Goal: Transaction & Acquisition: Book appointment/travel/reservation

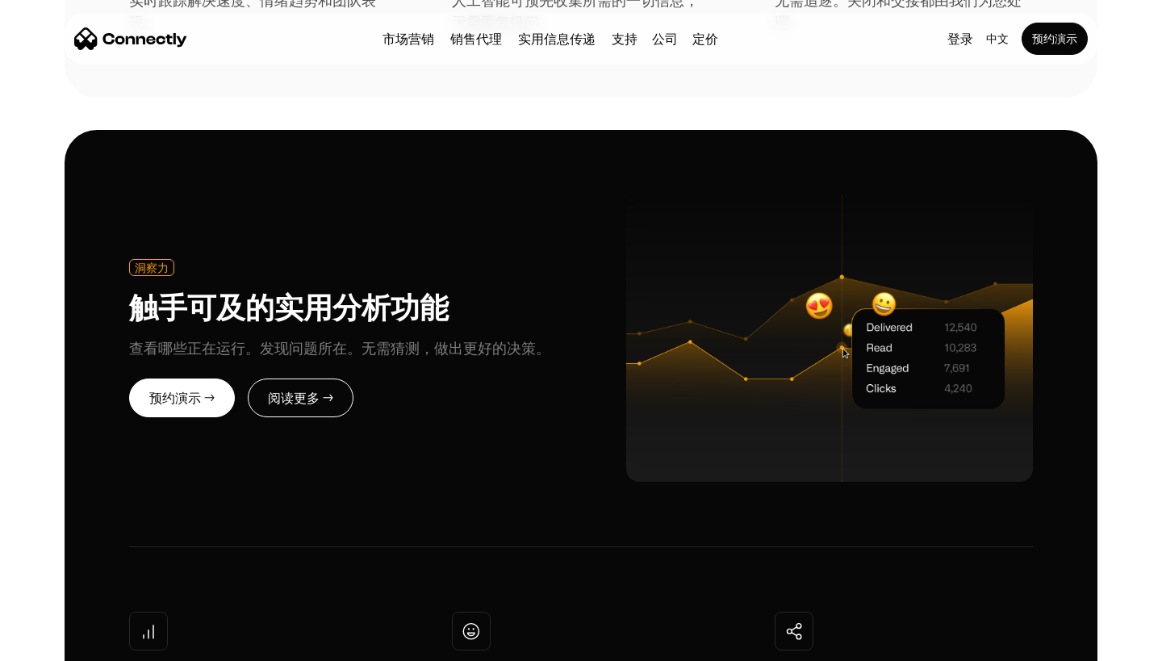
scroll to position [3642, 0]
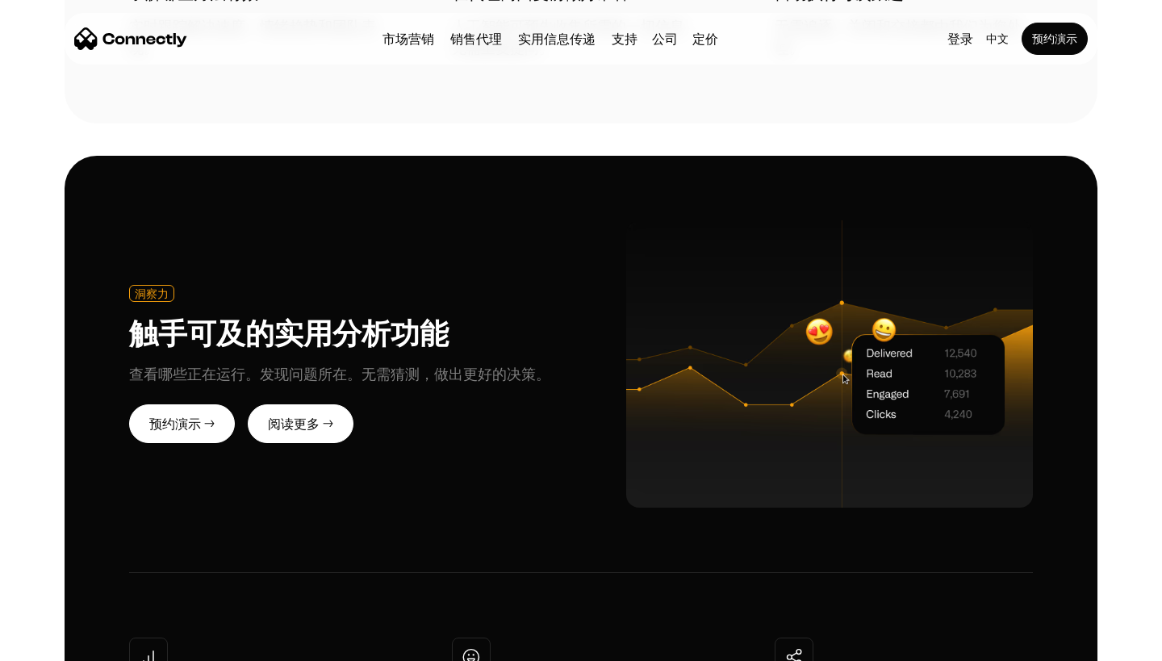
click at [327, 404] on link "阅读更多 →" at bounding box center [301, 423] width 106 height 39
click at [322, 404] on link "阅读更多 →" at bounding box center [301, 423] width 106 height 39
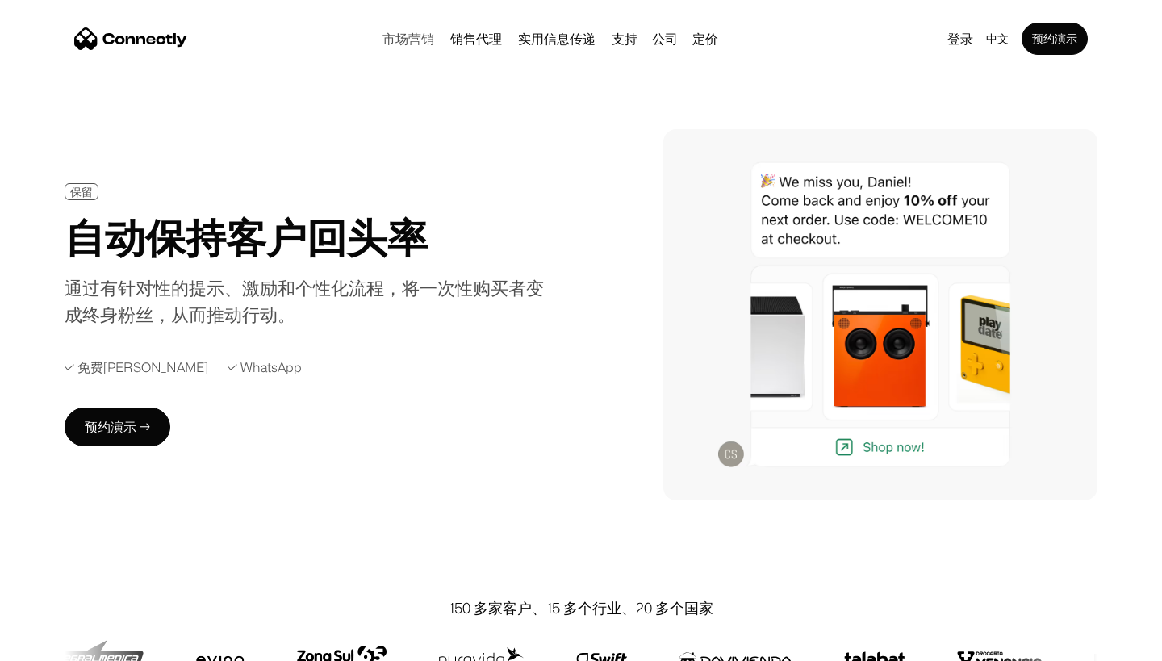
click at [413, 34] on link "市场营销" at bounding box center [408, 38] width 65 height 13
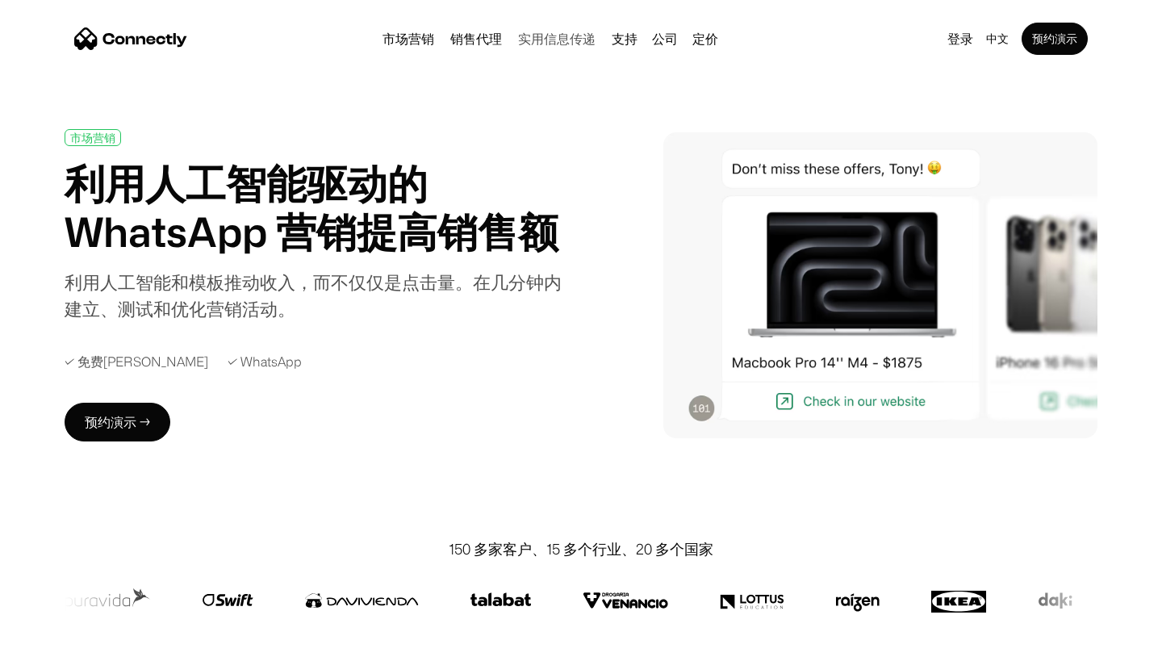
click at [529, 42] on link "实用信息传递" at bounding box center [556, 38] width 90 height 13
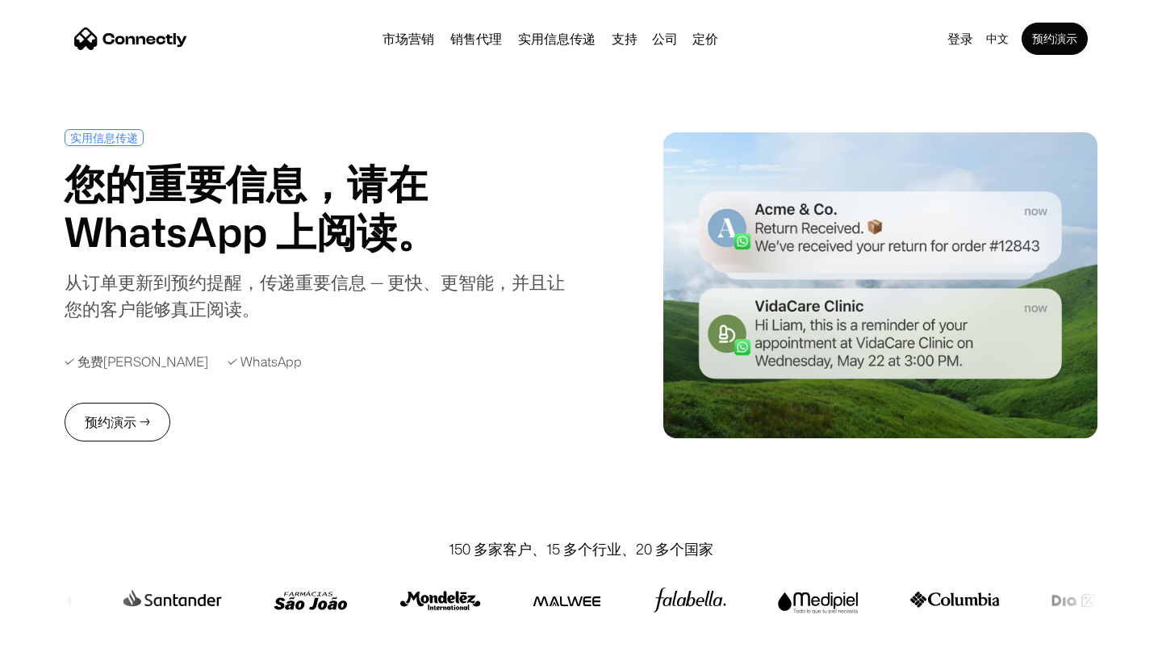
click at [127, 399] on div "实用信息传递 您的重要信息，请在 WhatsApp 上阅读。 从订单更新到预约提醒，传递重要信息 — 更快、更智能，并且让您的客户能够真正阅读。 ✓ 免费飞行…" at bounding box center [333, 285] width 537 height 312
click at [126, 407] on link "预约演示 →" at bounding box center [118, 422] width 106 height 39
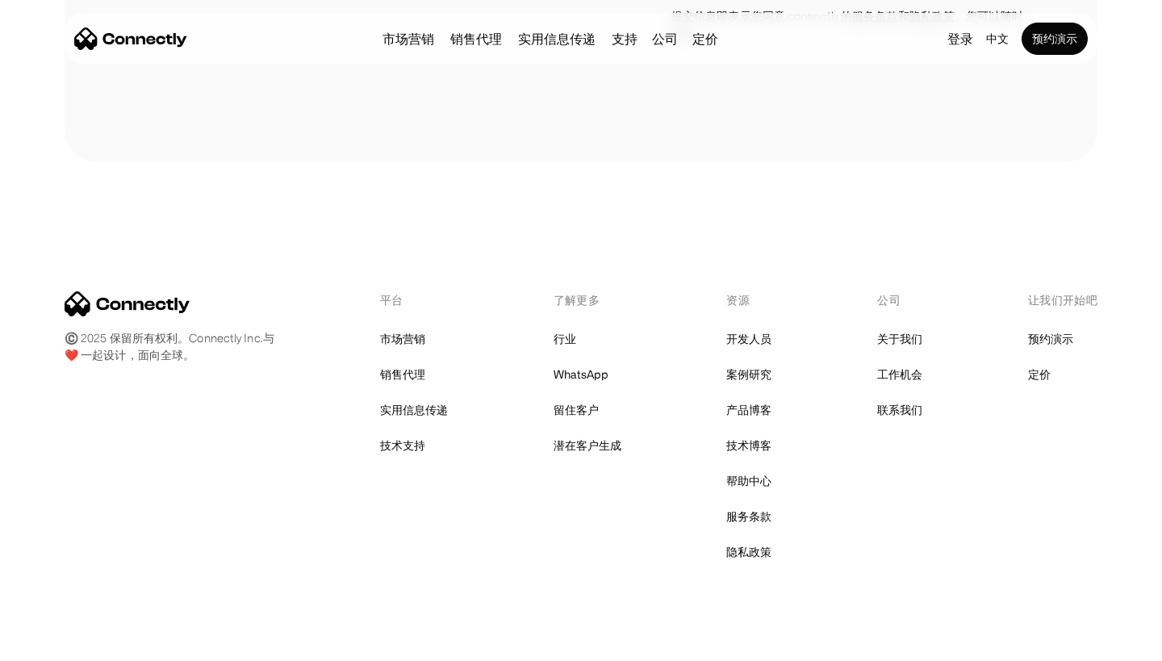
scroll to position [716, 0]
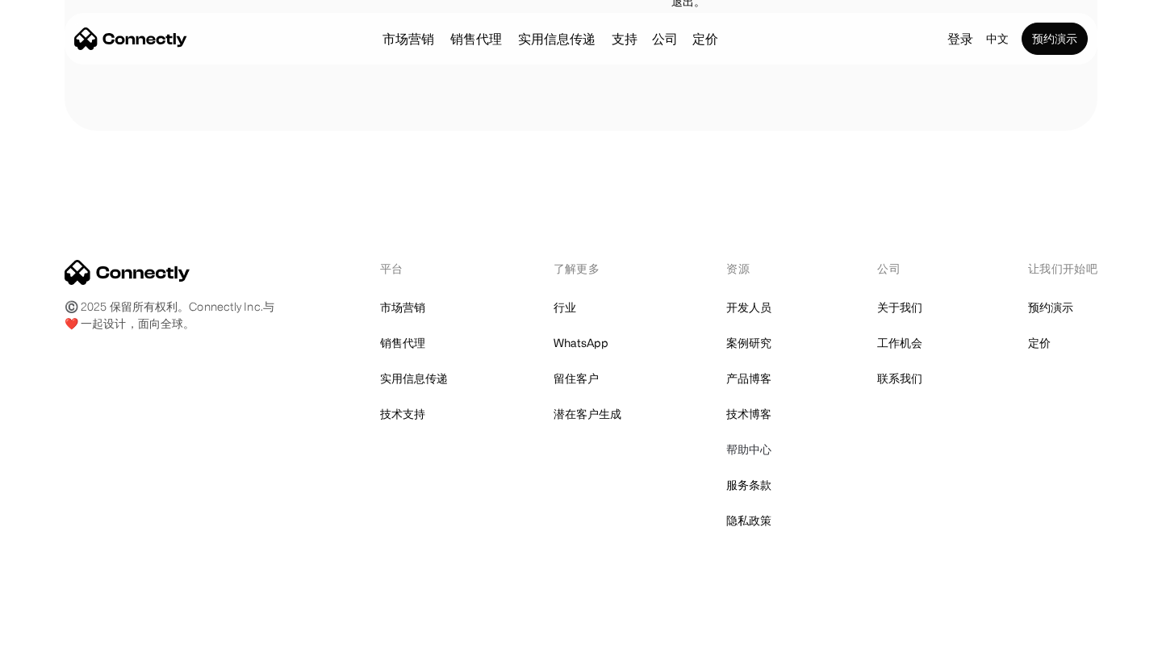
click at [762, 453] on link "帮助中心" at bounding box center [748, 449] width 45 height 23
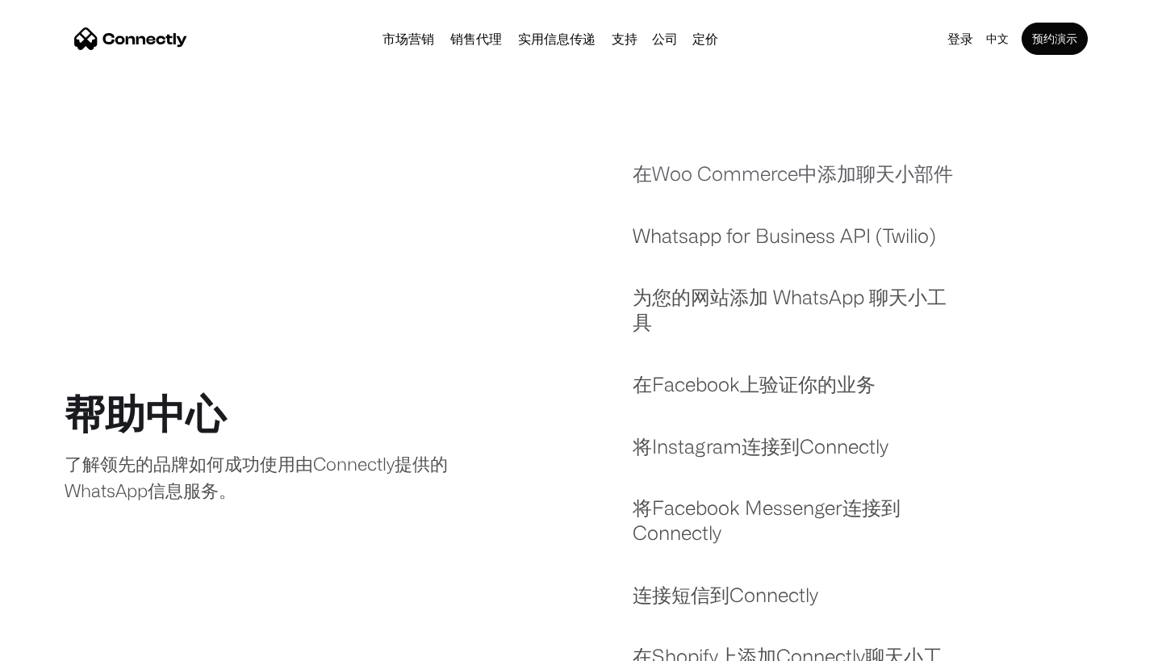
click at [804, 178] on link "在Woo Commerce中添加聊天小部件" at bounding box center [792, 181] width 320 height 41
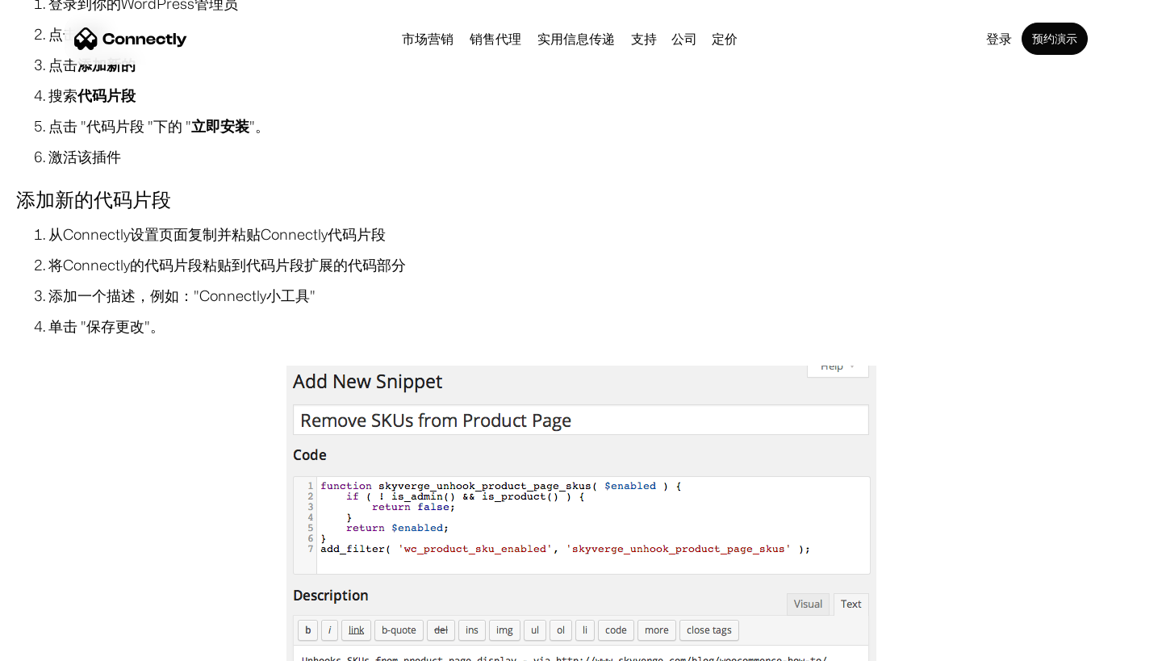
scroll to position [296, 0]
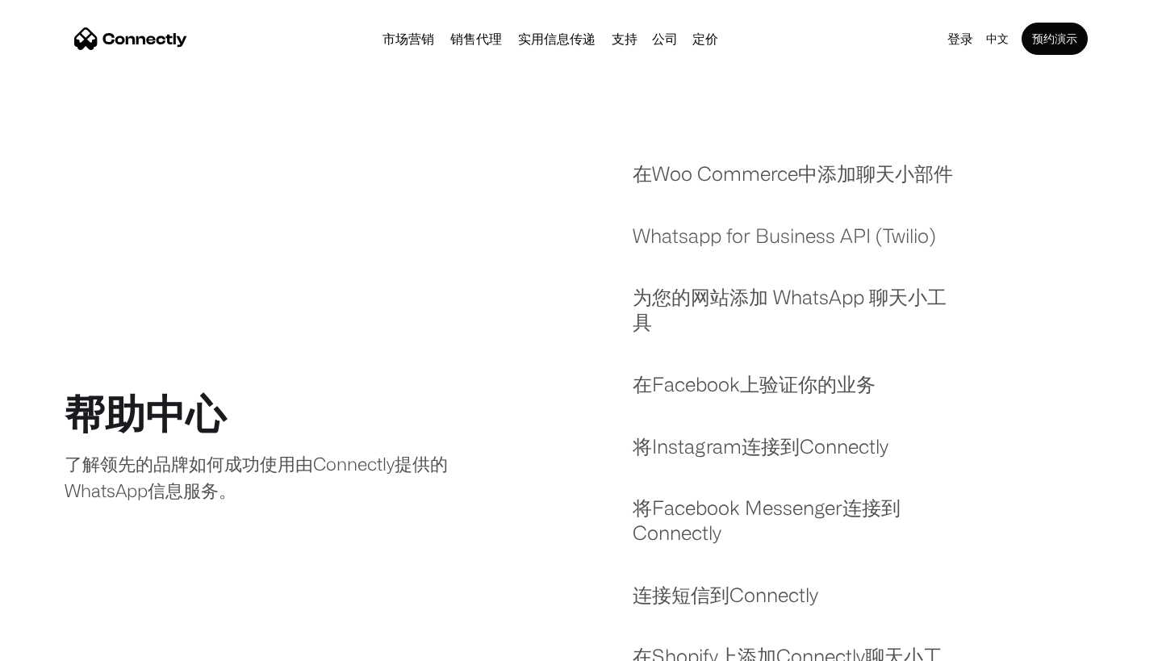
click at [709, 234] on link "Whatsapp for Business API (Twilio)" at bounding box center [783, 243] width 303 height 41
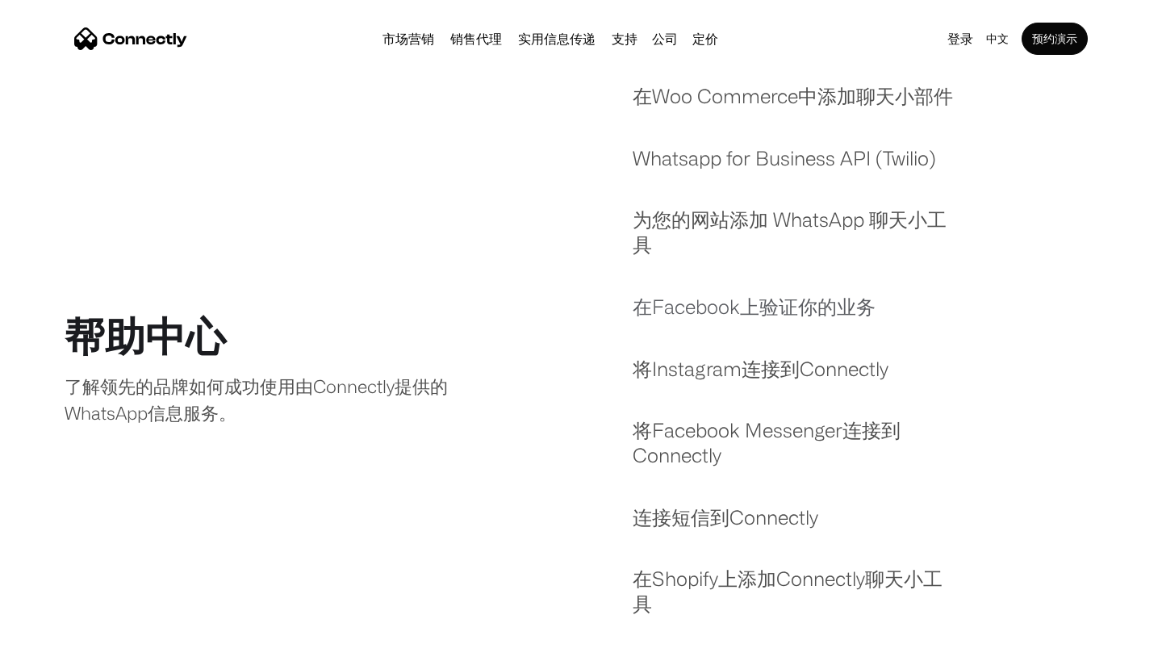
scroll to position [31, 0]
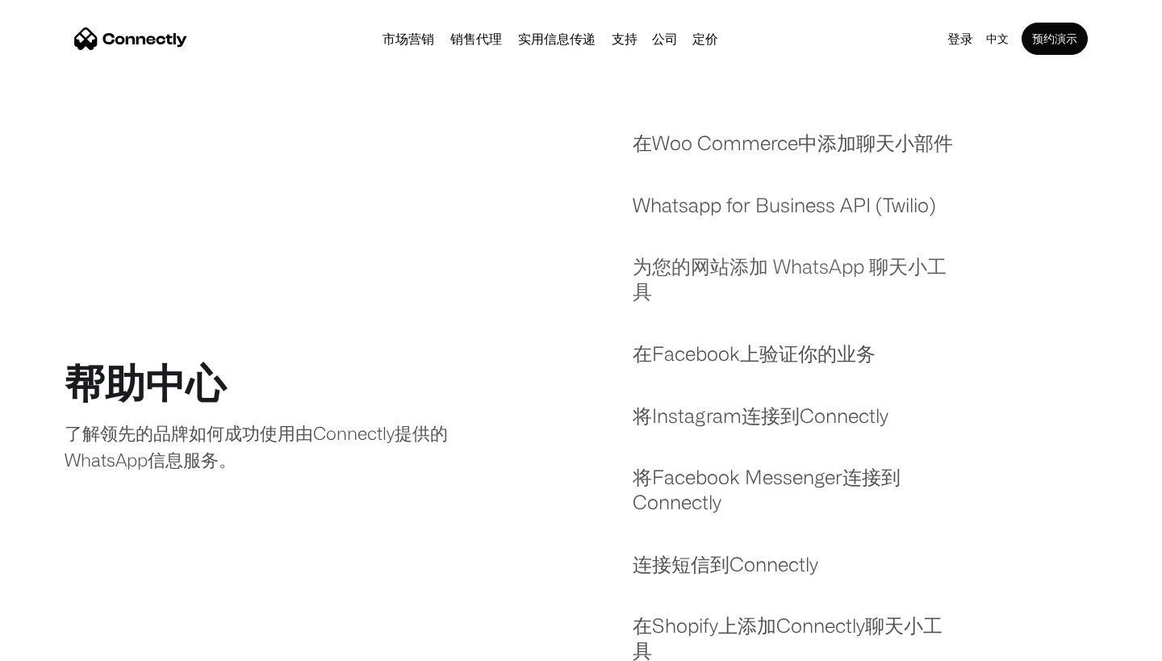
click at [745, 273] on link "为您的网站添加 WhatsApp 聊天小工具" at bounding box center [794, 286] width 325 height 65
click at [691, 157] on link "联系我们" at bounding box center [691, 156] width 77 height 39
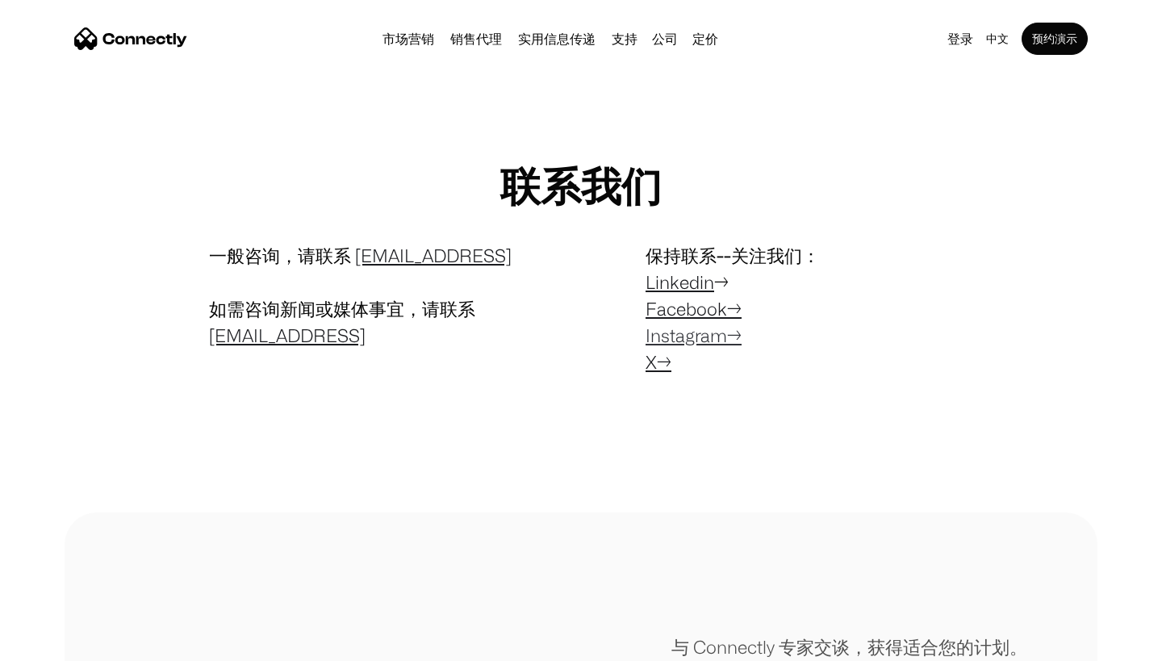
click at [698, 332] on link "Instagram→" at bounding box center [693, 335] width 96 height 20
click at [708, 291] on link "Linkedin" at bounding box center [679, 282] width 69 height 20
click at [1029, 295] on div "一般咨询，请联系 contact@connectly.ai 如需咨询新闻或媒体事宜，请联系 press@connectly.ai 保持联系--关注我们： Li…" at bounding box center [581, 312] width 904 height 141
click at [701, 307] on link "Facebook→" at bounding box center [693, 308] width 96 height 20
click at [536, 414] on div "联系我们 一般咨询，请联系 contact@connectly.ai 如需咨询新闻或媒体事宜，请联系 press@connectly.ai 保持联系--关注我…" at bounding box center [581, 272] width 1033 height 351
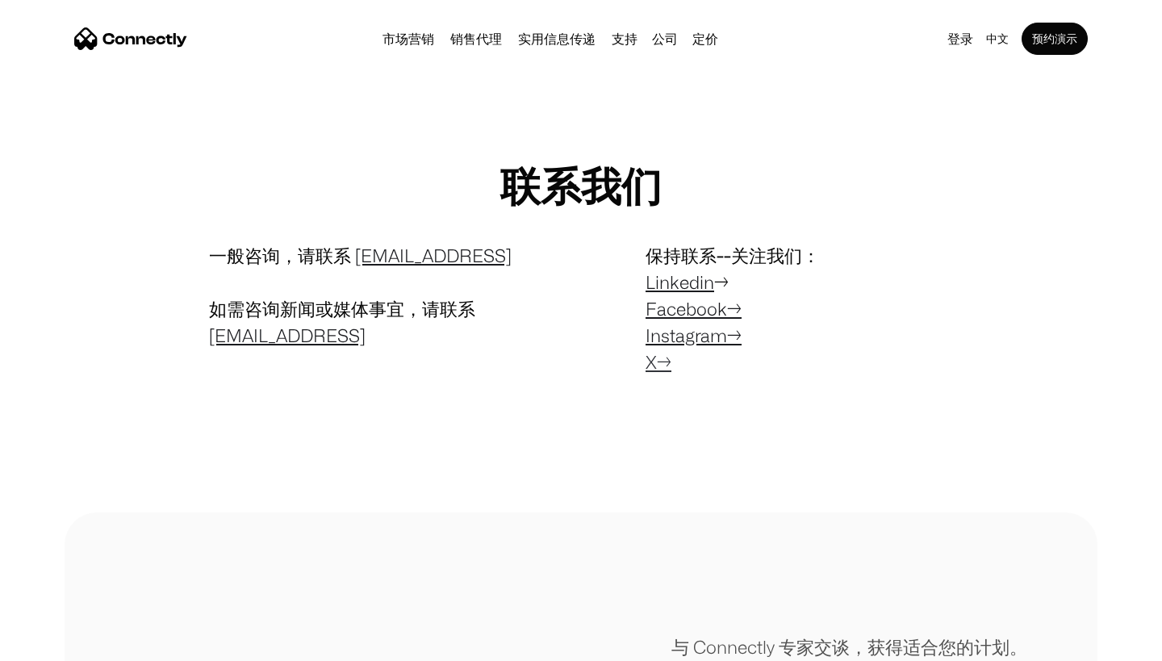
click at [659, 358] on link "X→" at bounding box center [658, 362] width 26 height 20
click at [578, 35] on link "实用信息传递" at bounding box center [556, 38] width 90 height 13
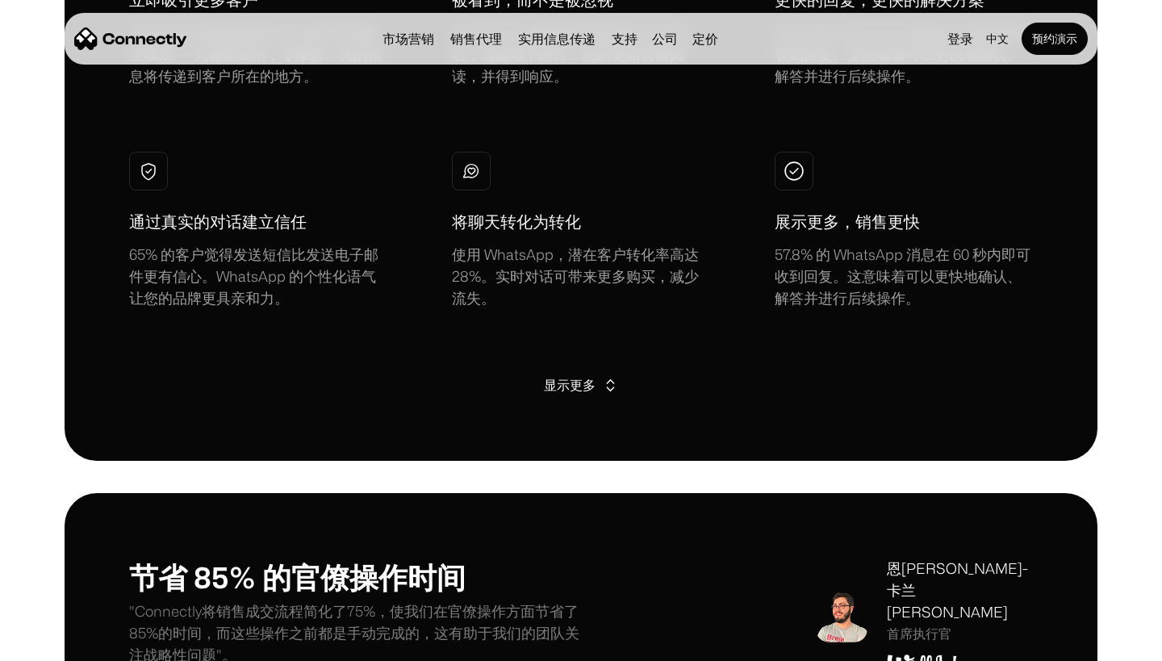
scroll to position [1170, 0]
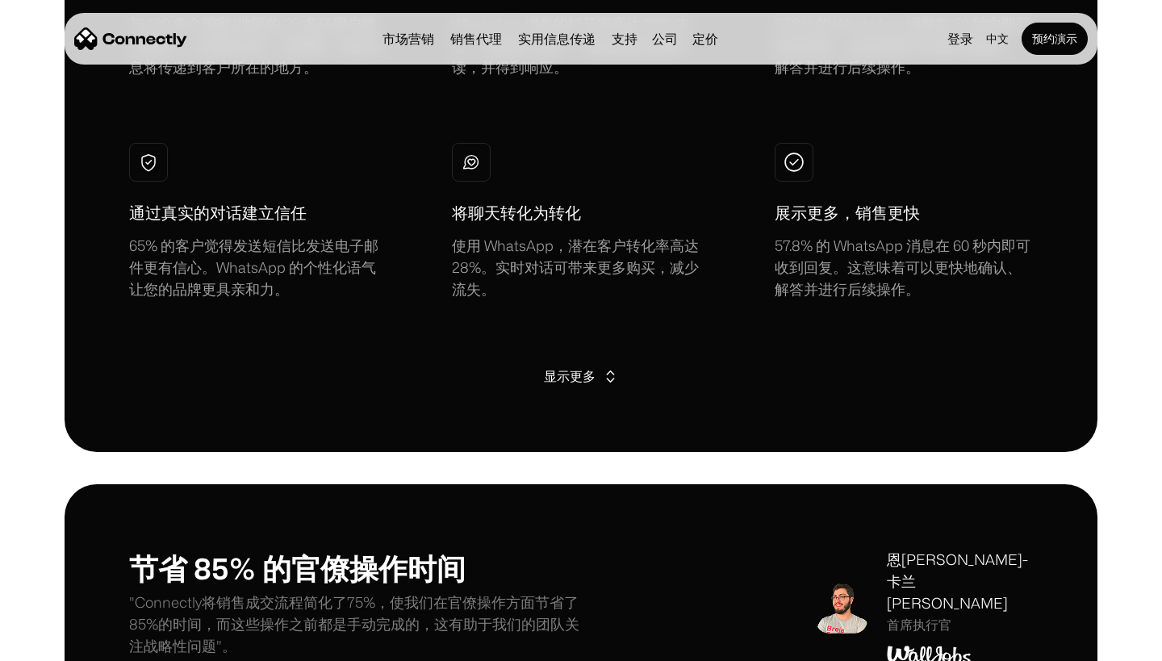
click at [606, 383] on img at bounding box center [610, 376] width 17 height 17
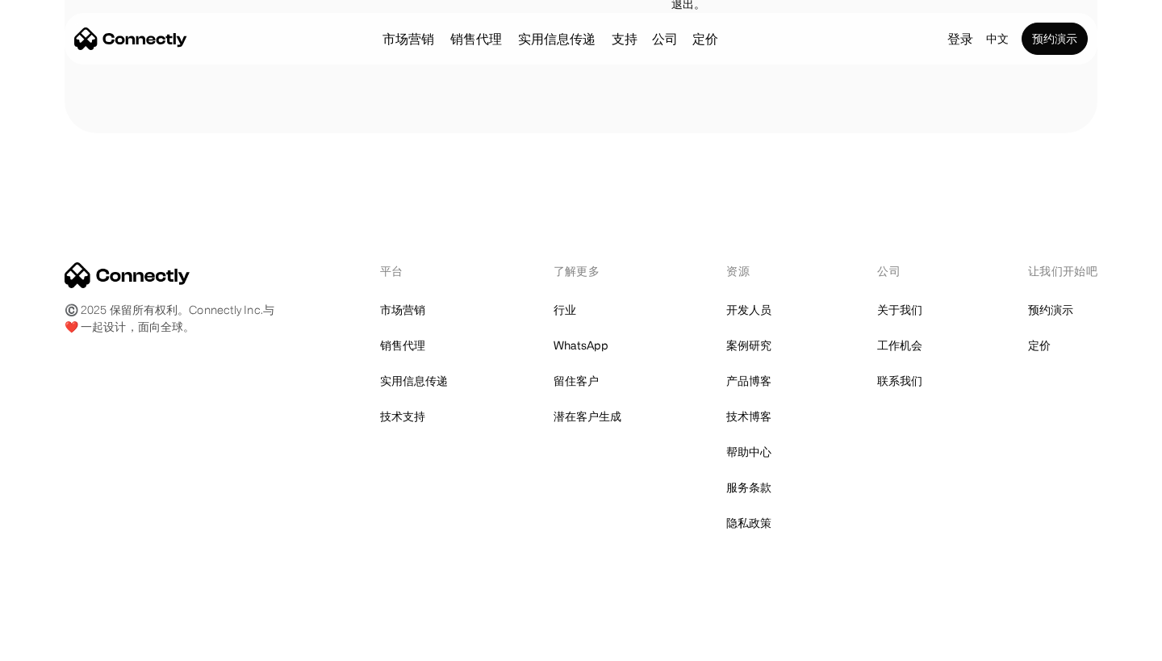
scroll to position [4458, 0]
click at [406, 311] on link "市场营销" at bounding box center [402, 309] width 45 height 23
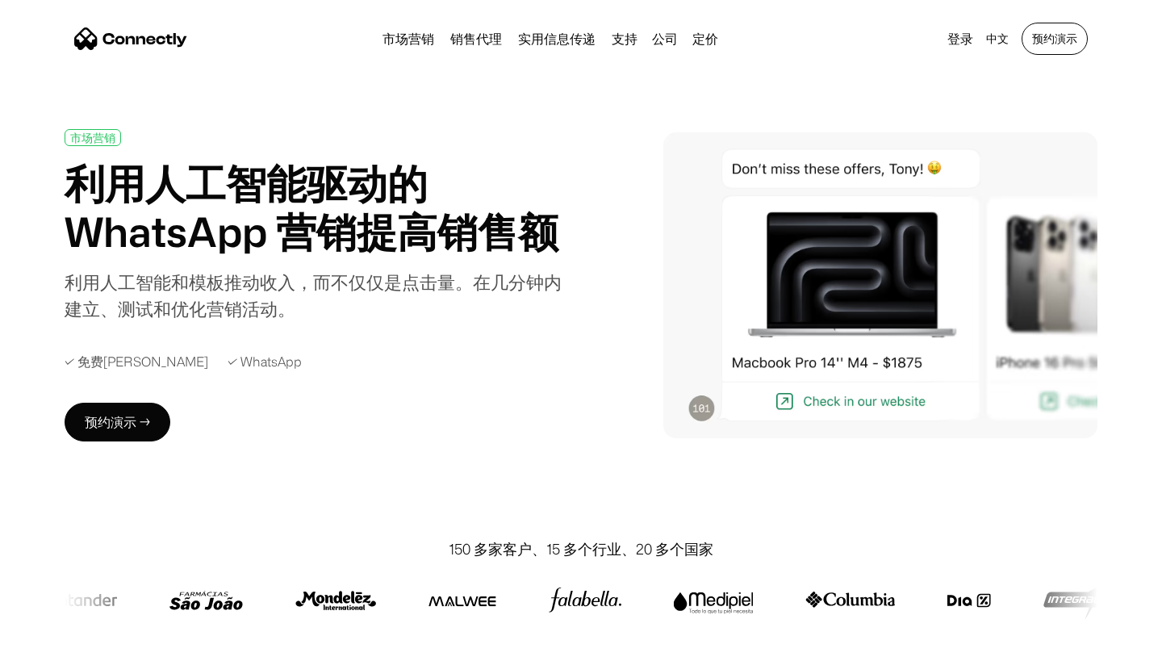
click at [1044, 34] on link "预约演示" at bounding box center [1054, 39] width 66 height 32
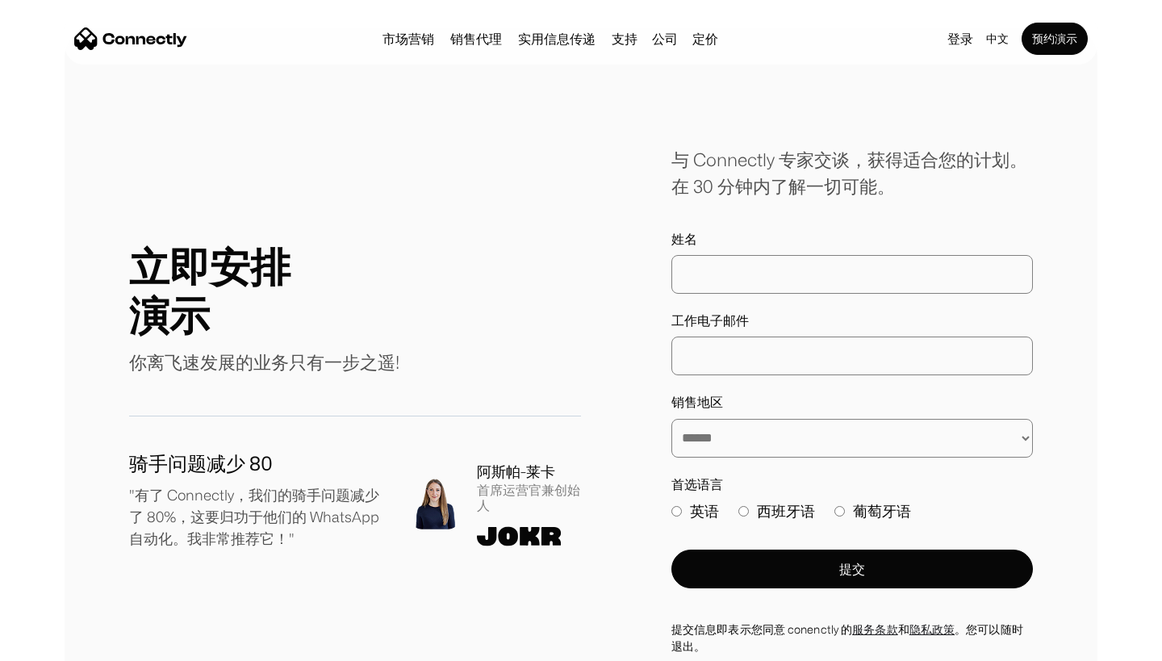
scroll to position [73, 0]
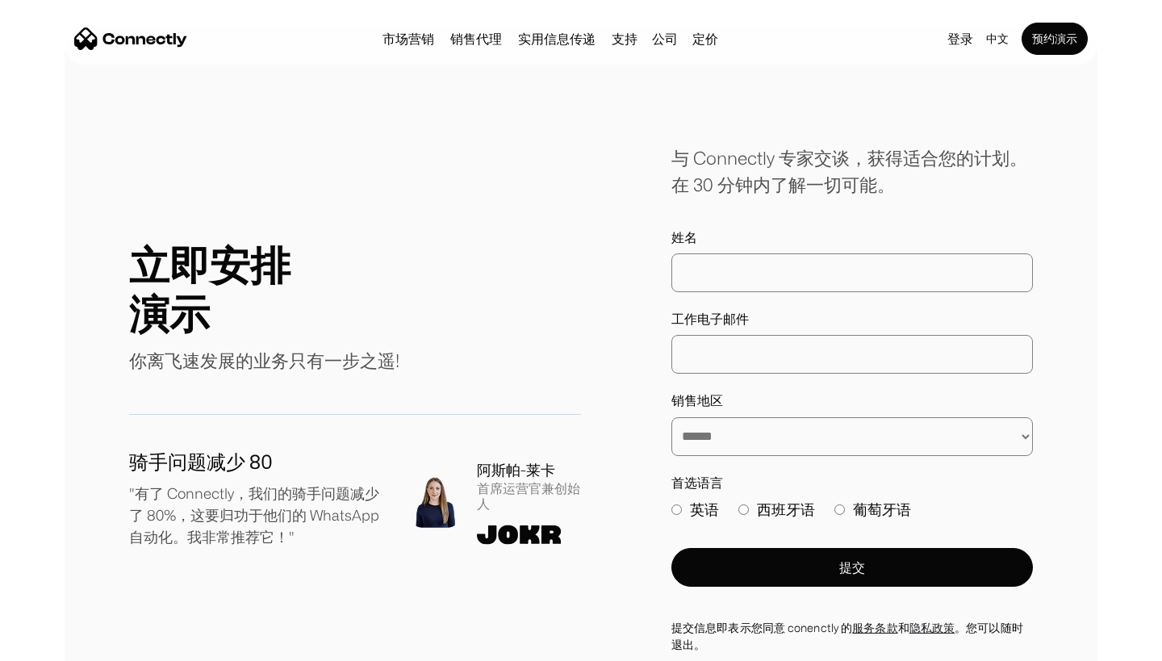
click at [449, 296] on div "立即安排 演示 你离飞速发展的业务只有一步之遥!" at bounding box center [355, 310] width 452 height 141
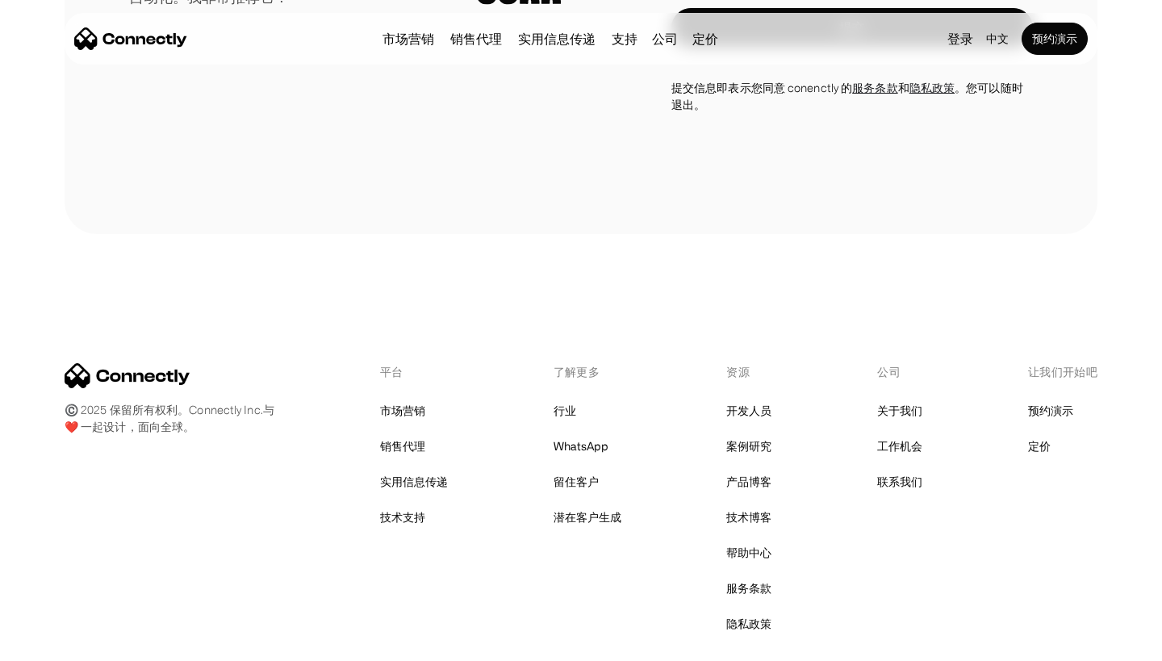
scroll to position [716, 0]
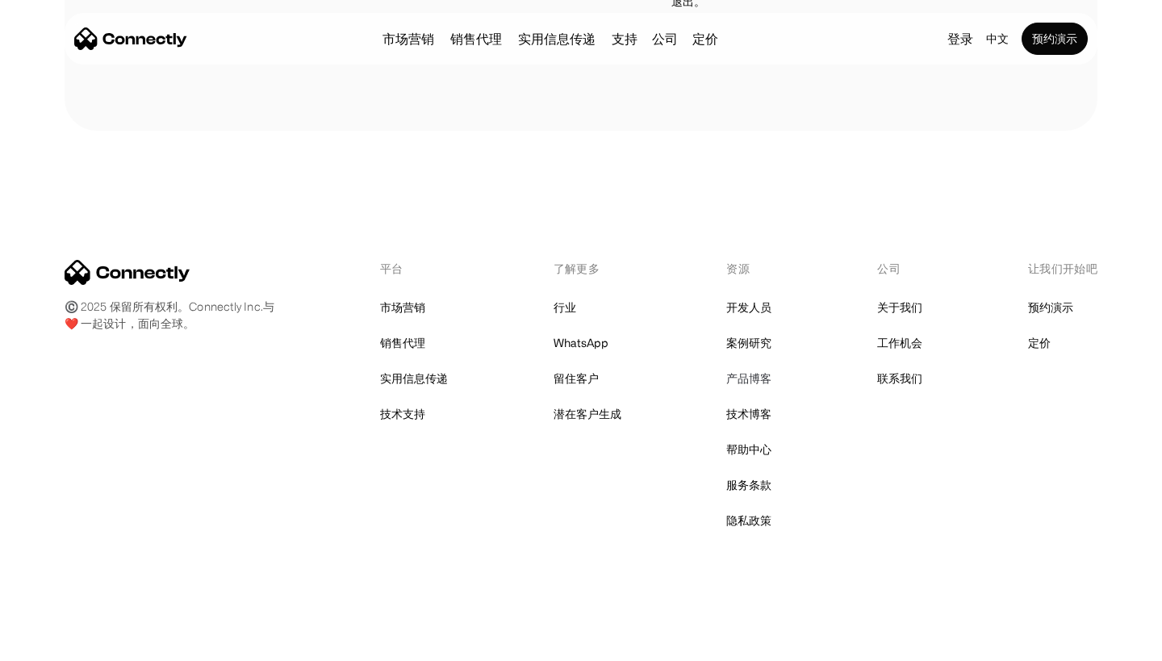
click at [758, 374] on link "产品博客" at bounding box center [748, 378] width 45 height 23
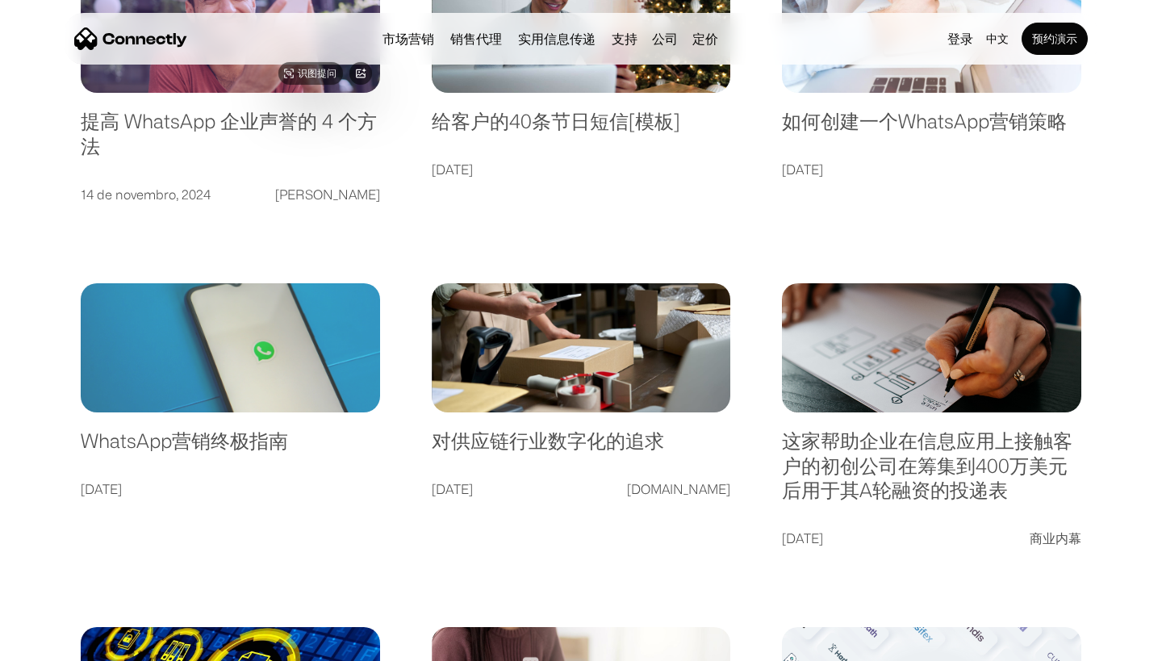
scroll to position [446, 0]
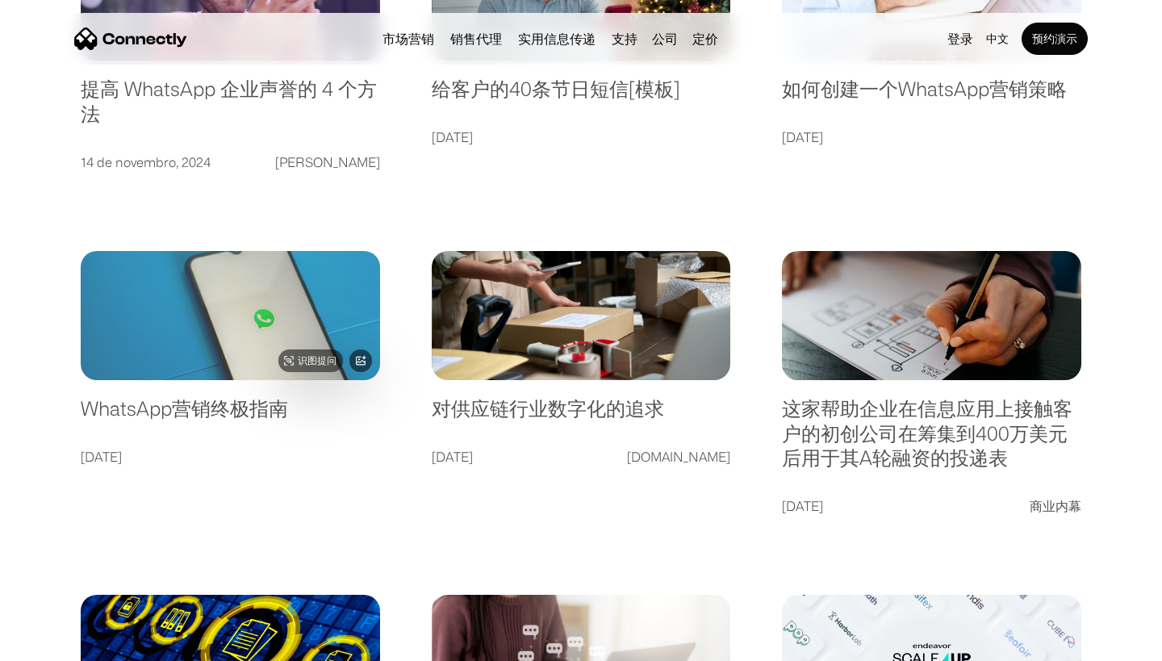
click at [282, 308] on link at bounding box center [230, 315] width 299 height 129
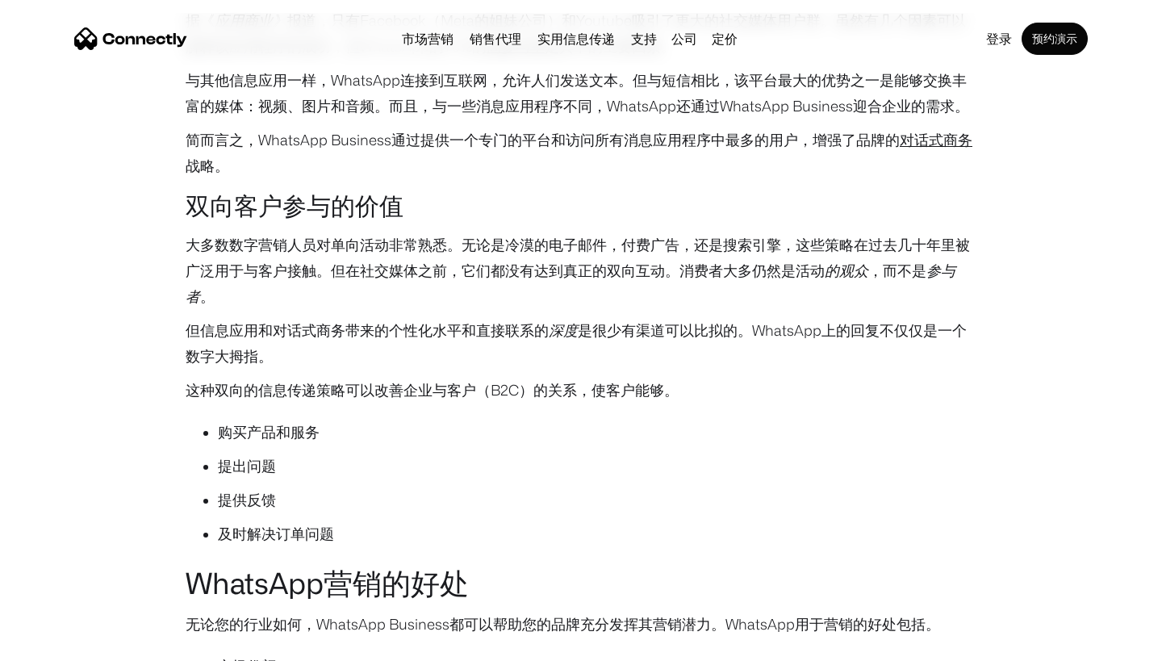
scroll to position [1462, 0]
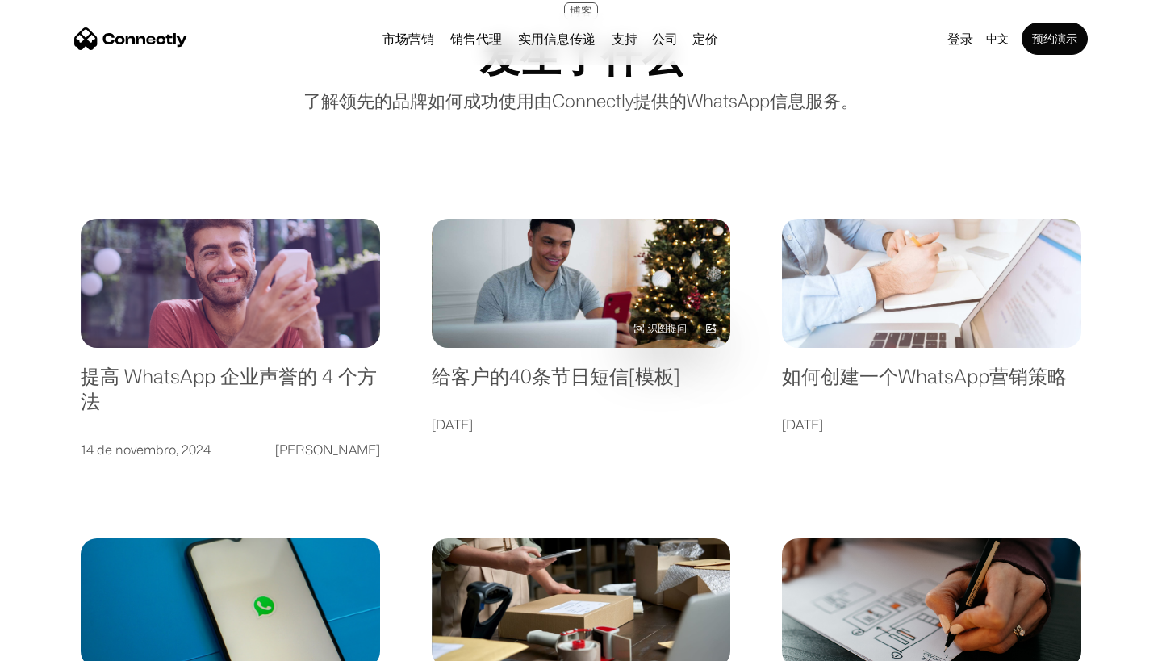
scroll to position [149, 0]
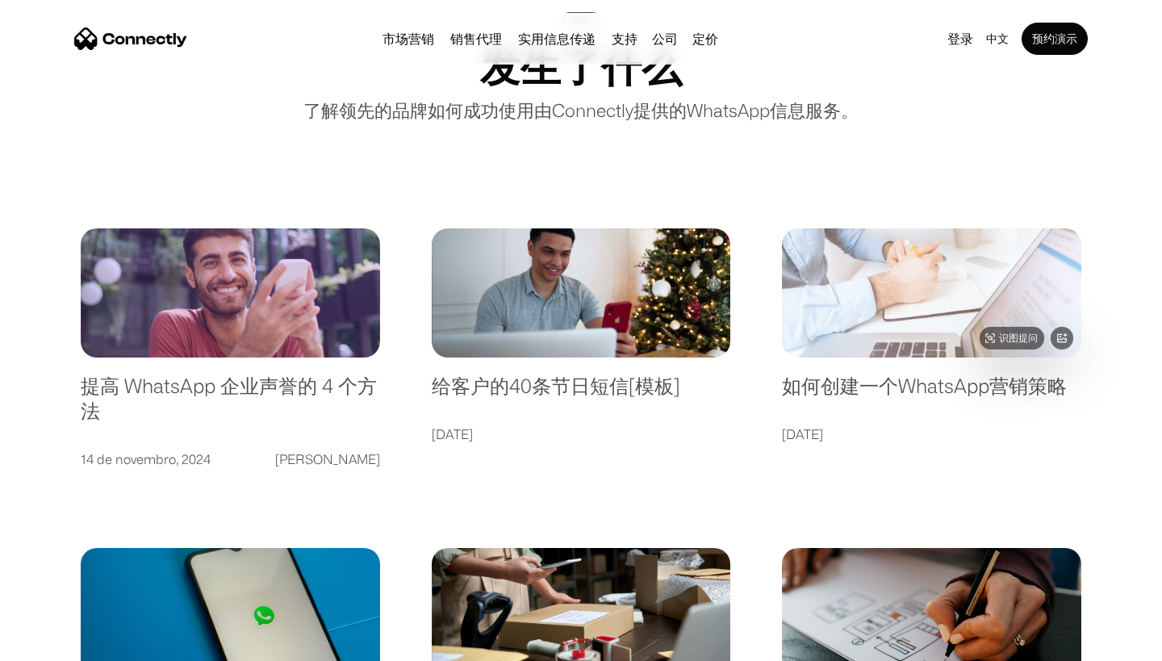
click at [914, 281] on link at bounding box center [931, 292] width 299 height 129
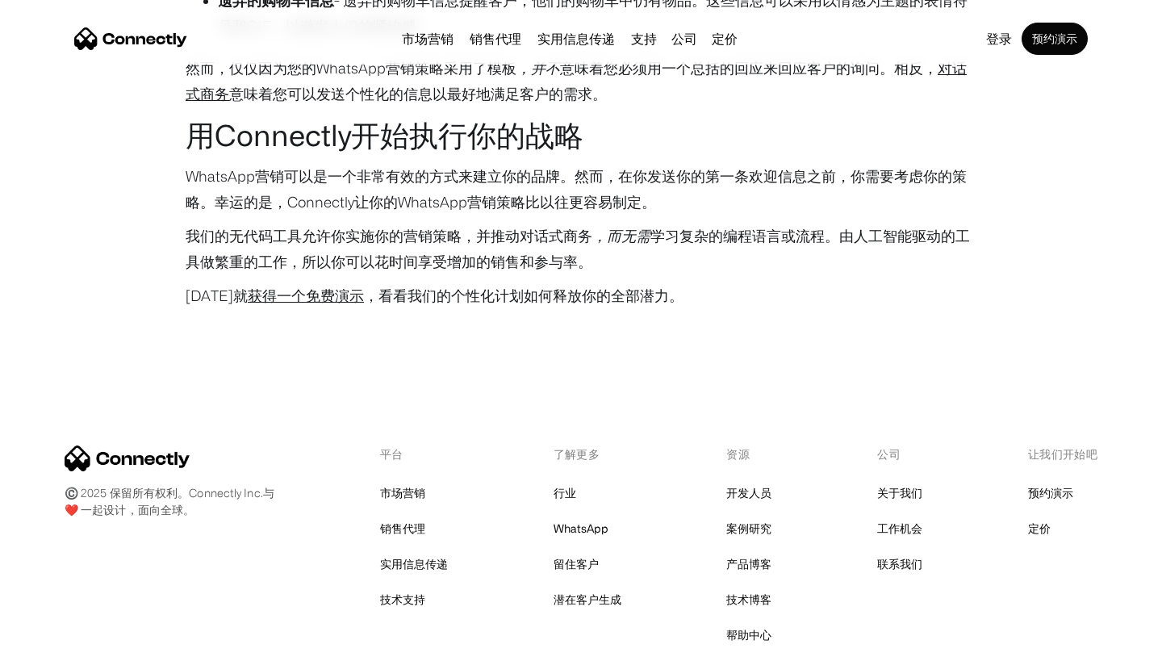
scroll to position [3641, 0]
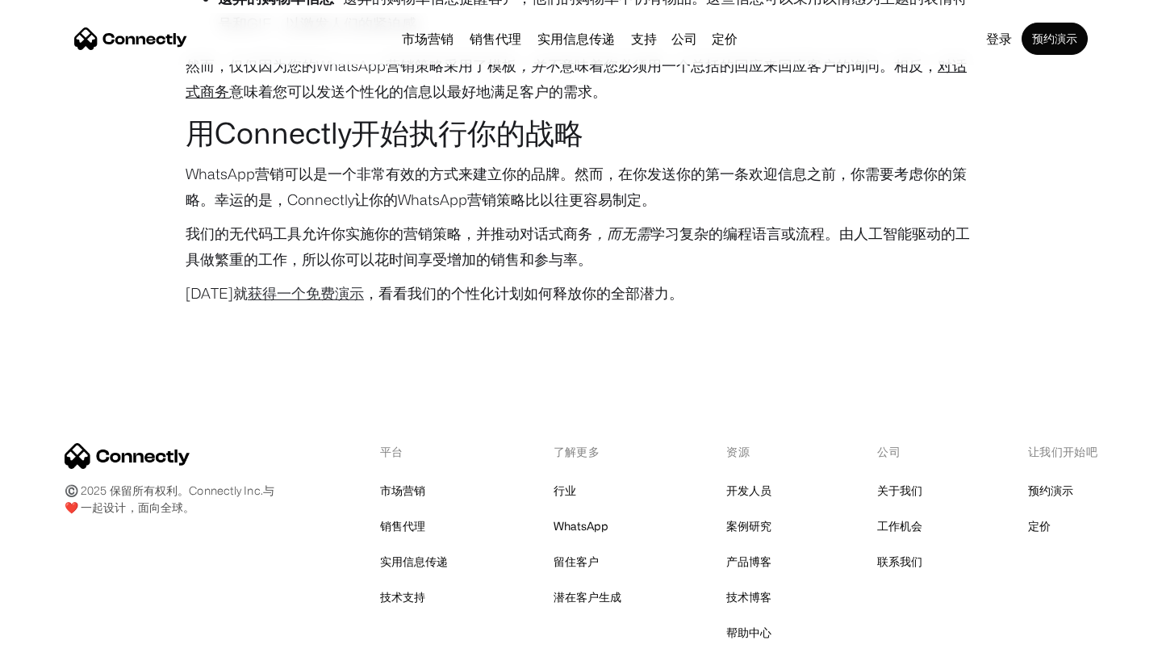
click at [287, 285] on link "获得一个免费演示" at bounding box center [306, 293] width 116 height 16
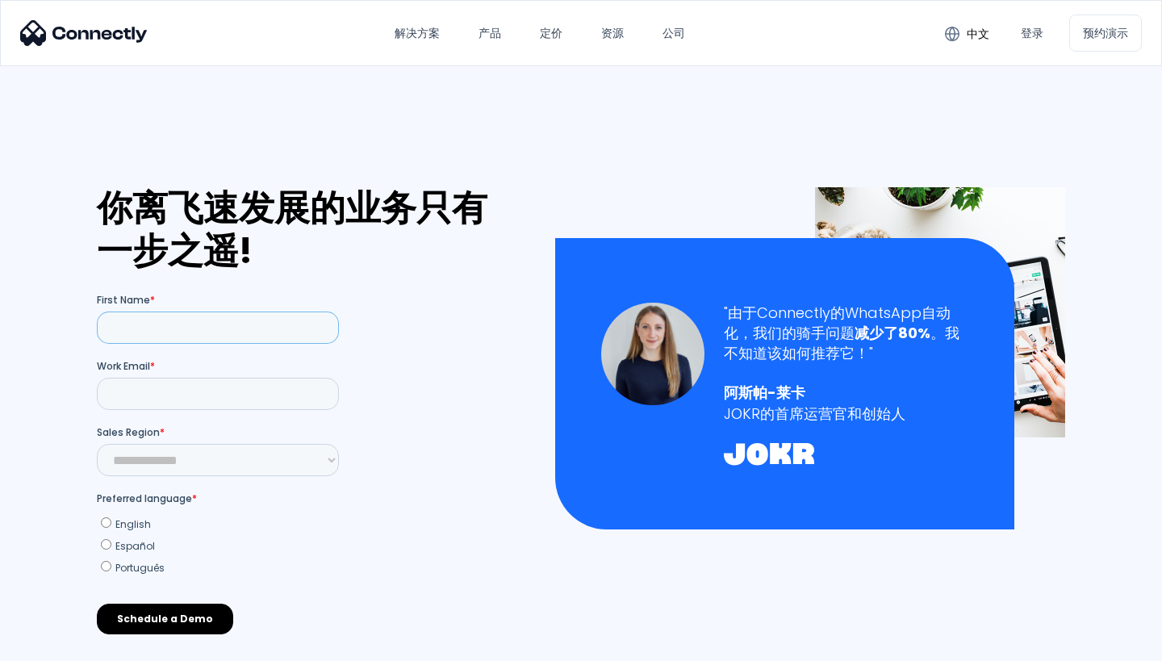
drag, startPoint x: 185, startPoint y: 329, endPoint x: 203, endPoint y: 329, distance: 18.6
click at [185, 329] on input "First Name *" at bounding box center [218, 327] width 242 height 32
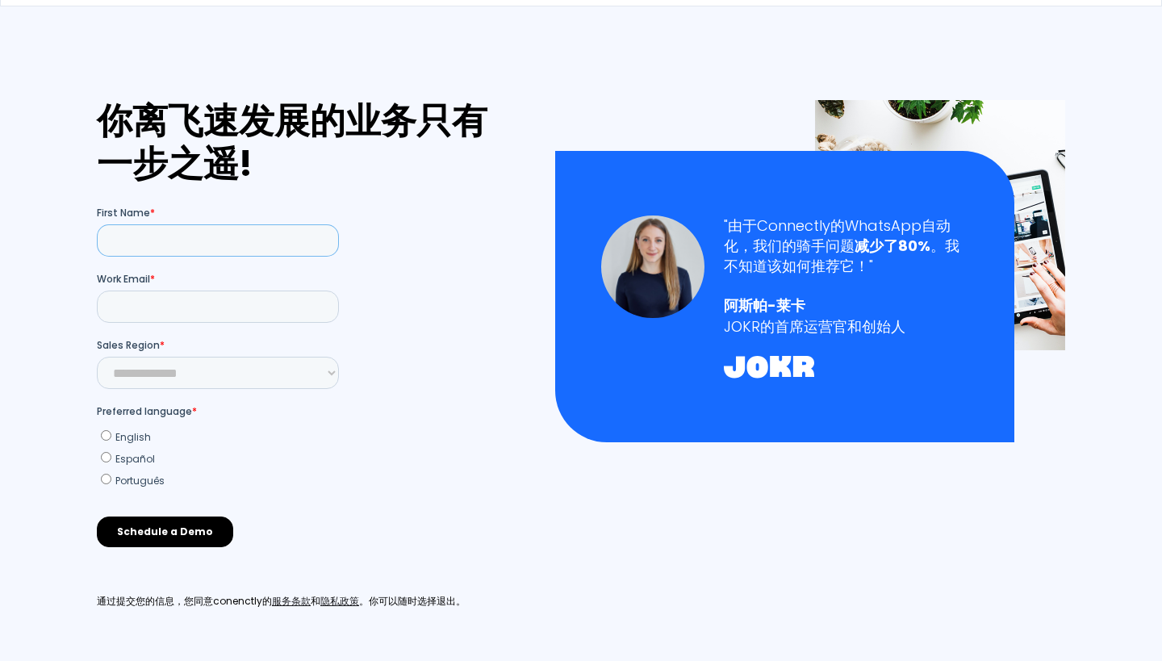
scroll to position [90, 0]
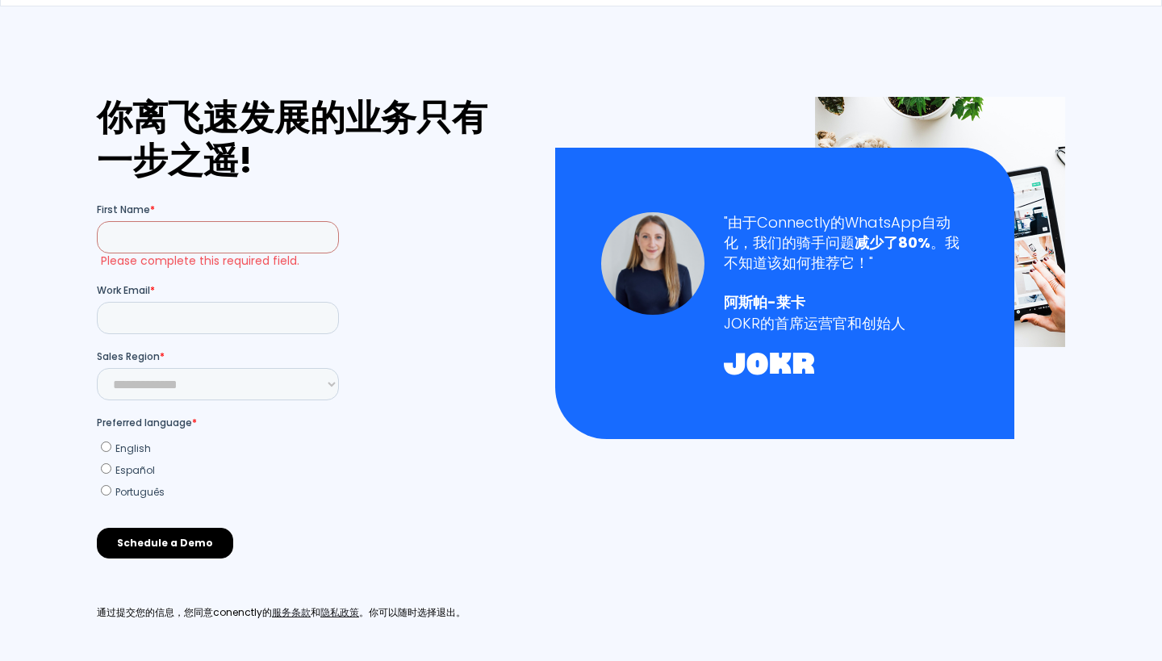
drag, startPoint x: 128, startPoint y: 431, endPoint x: 120, endPoint y: 432, distance: 8.1
click at [128, 431] on div "Preferred language * English Español Português" at bounding box center [218, 456] width 242 height 85
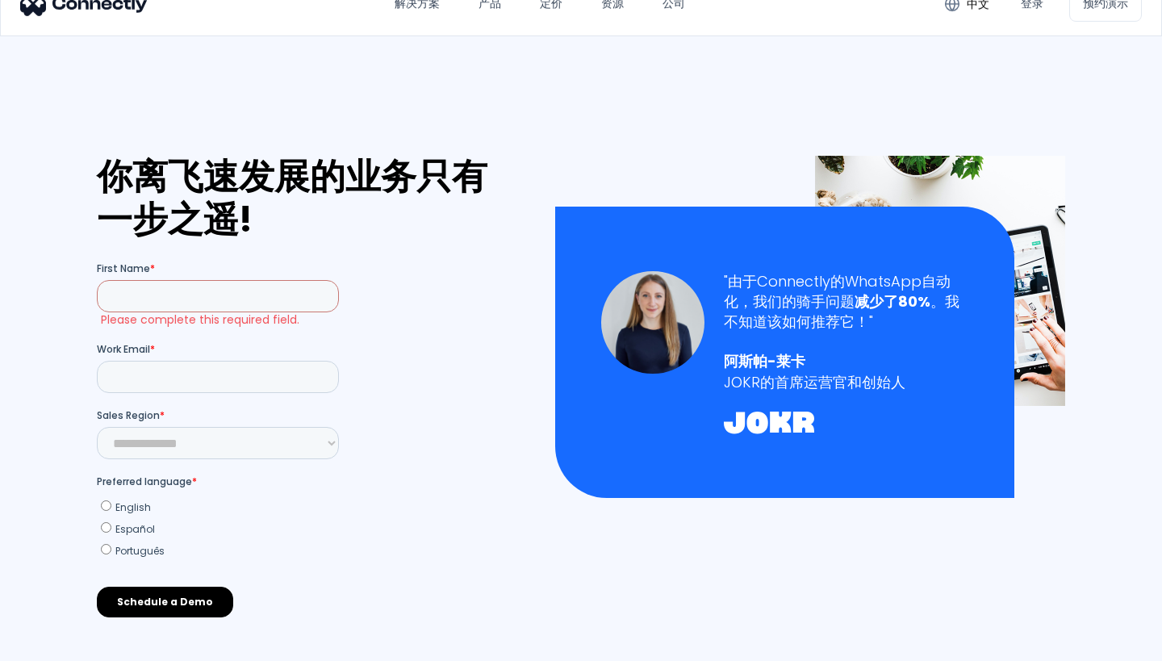
scroll to position [10, 0]
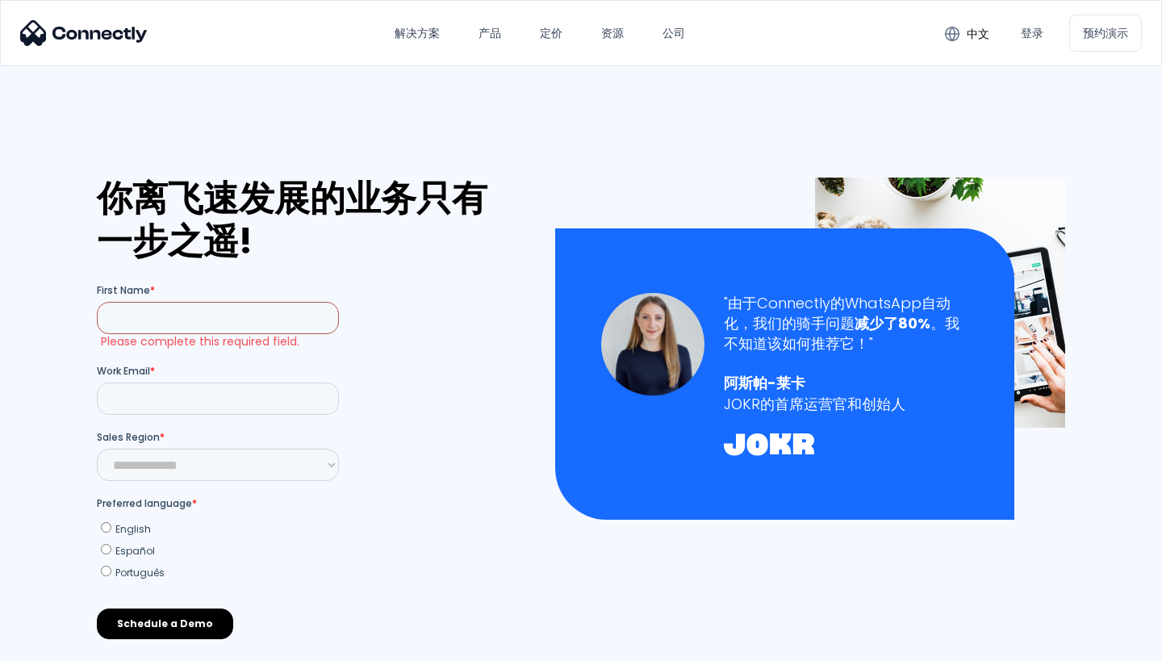
click at [146, 319] on input "First Name *" at bounding box center [218, 317] width 242 height 32
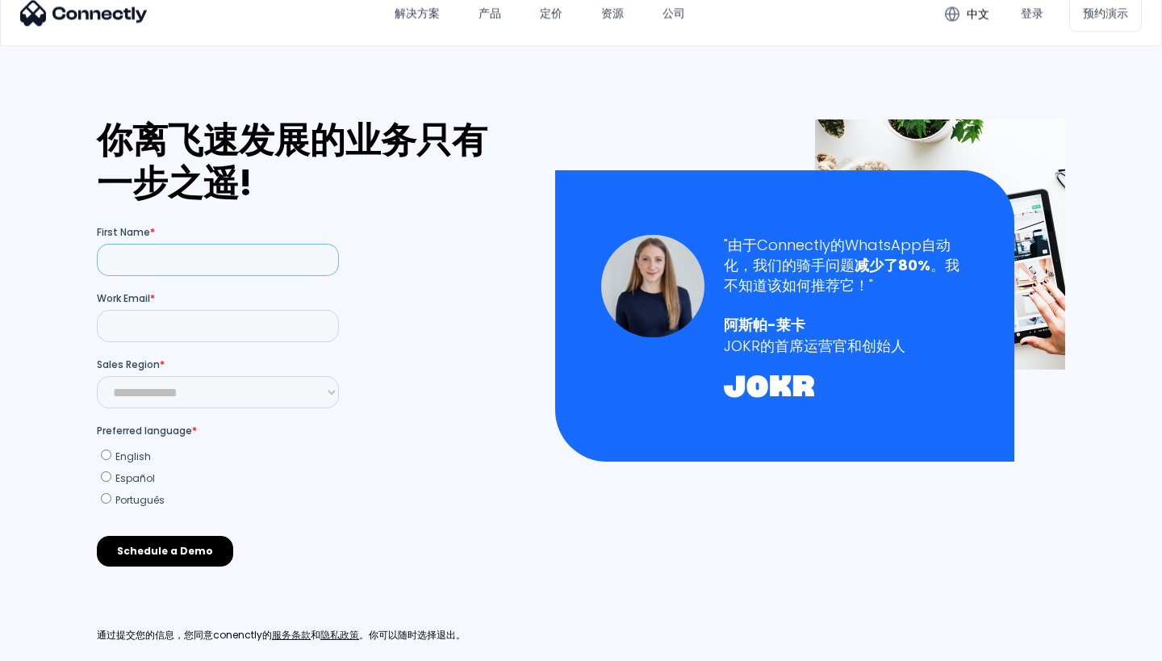
scroll to position [29, 0]
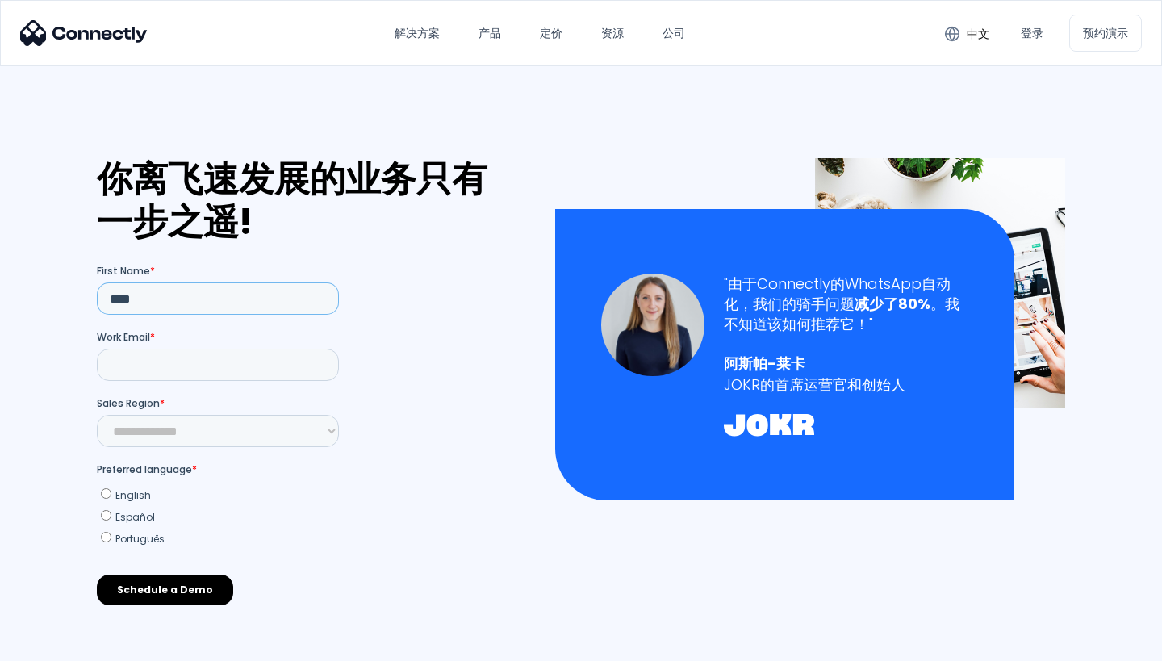
type input "****"
click at [236, 371] on input "Work Email *" at bounding box center [218, 364] width 242 height 32
type input "**********"
click at [207, 432] on select "**********" at bounding box center [218, 430] width 242 height 32
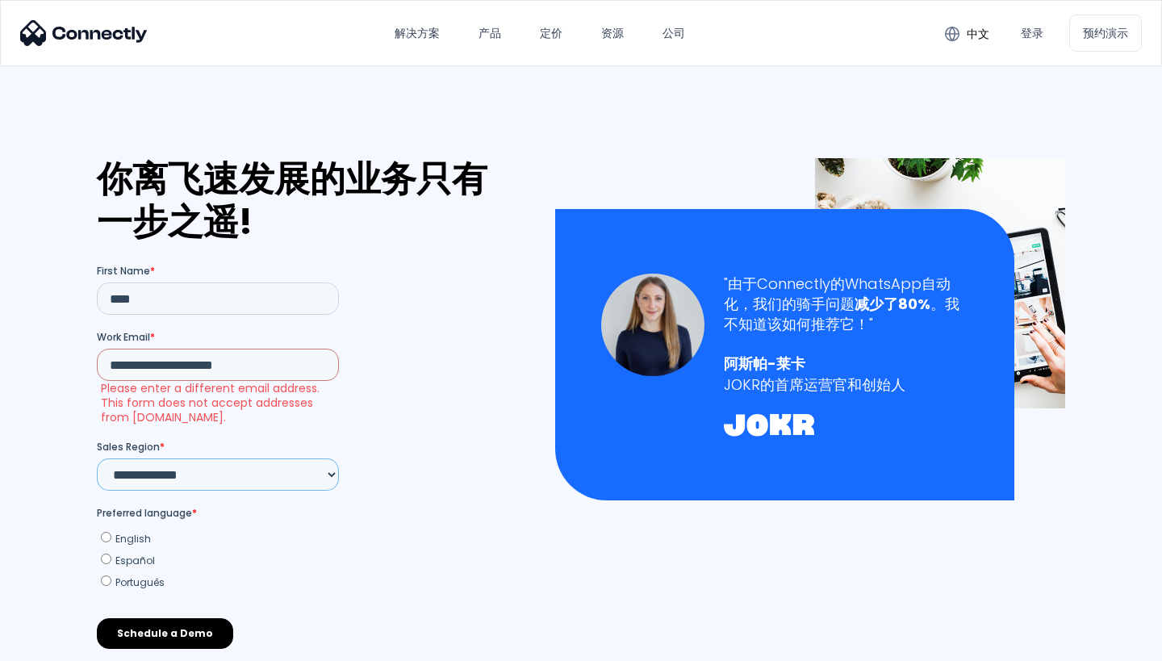
select select "*****"
click at [291, 536] on label "English" at bounding box center [220, 536] width 238 height 17
click at [278, 362] on input "**********" at bounding box center [218, 364] width 242 height 32
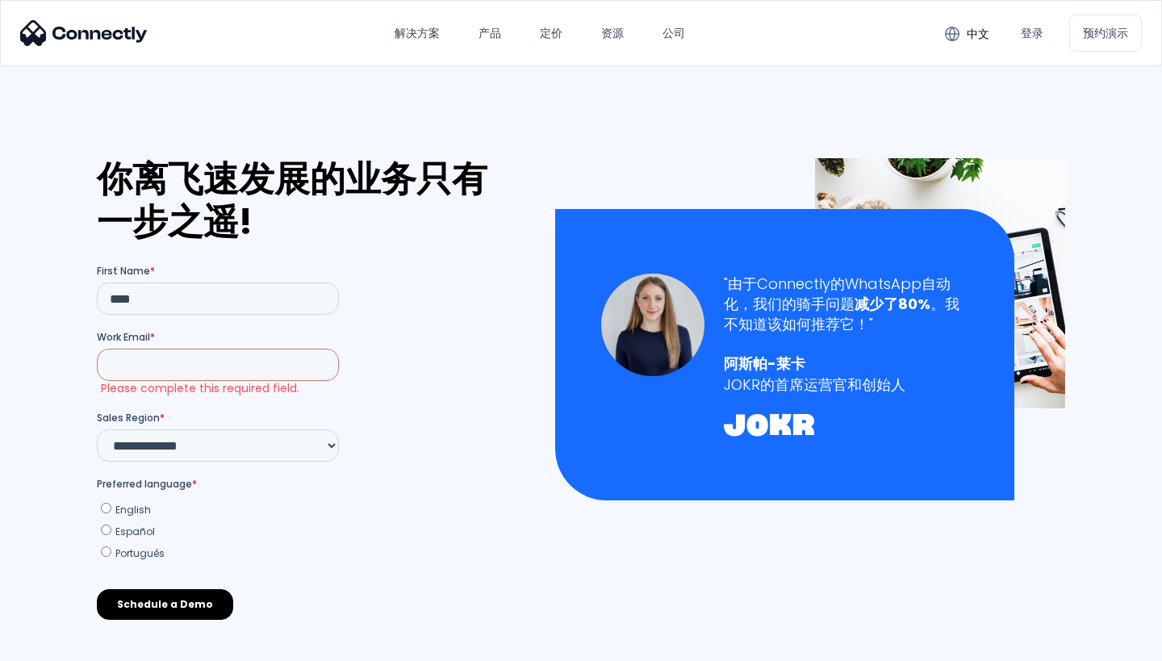
click at [397, 354] on div "你离飞速发展的业务只有一步之遥! 通过提交您的信息，您同意conenctly的 服务条款 和 隐私政策 。你可以随时选择退出。" at bounding box center [309, 433] width 424 height 551
click at [227, 303] on input "****" at bounding box center [218, 298] width 242 height 32
click at [183, 449] on select "**********" at bounding box center [218, 444] width 242 height 32
click at [273, 495] on ul "English Español Português" at bounding box center [218, 527] width 242 height 65
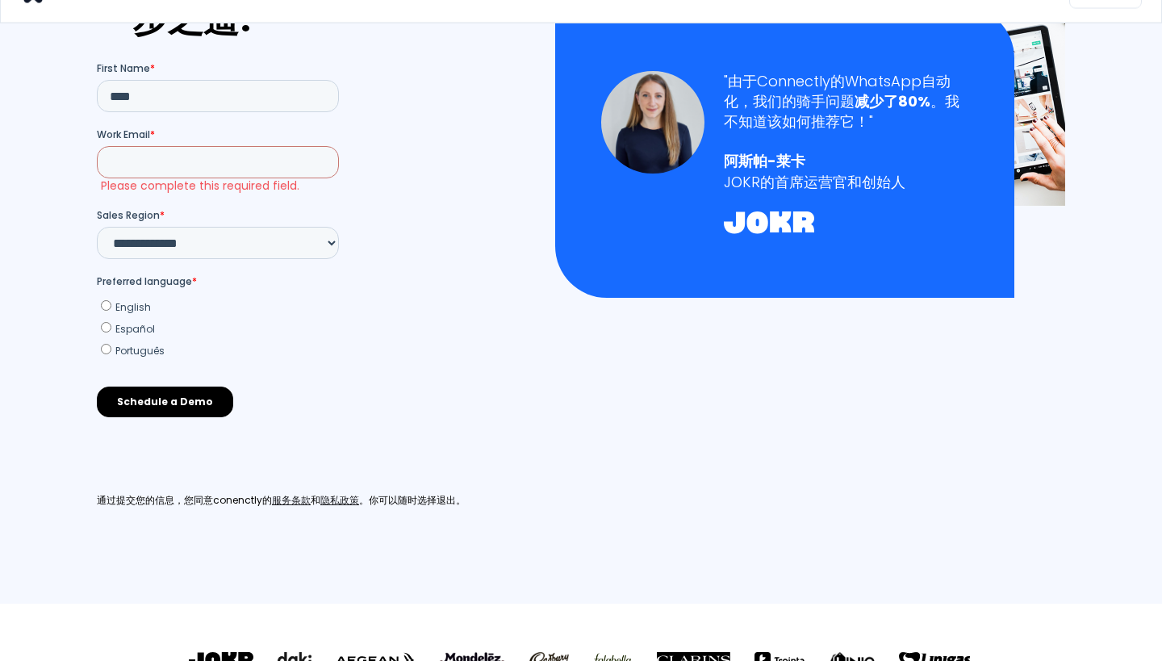
scroll to position [0, 0]
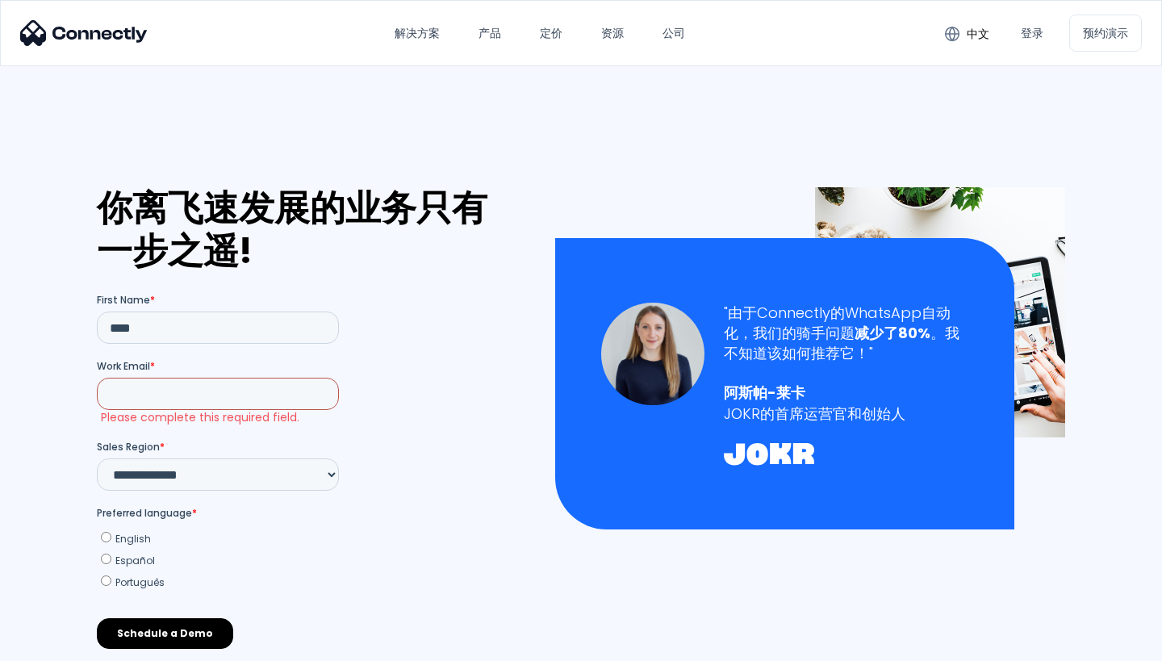
click at [223, 390] on input "Work Email *" at bounding box center [218, 393] width 242 height 32
click at [241, 530] on label "English" at bounding box center [220, 536] width 238 height 17
click at [275, 395] on input "Work Email *" at bounding box center [218, 393] width 242 height 32
paste input "**********"
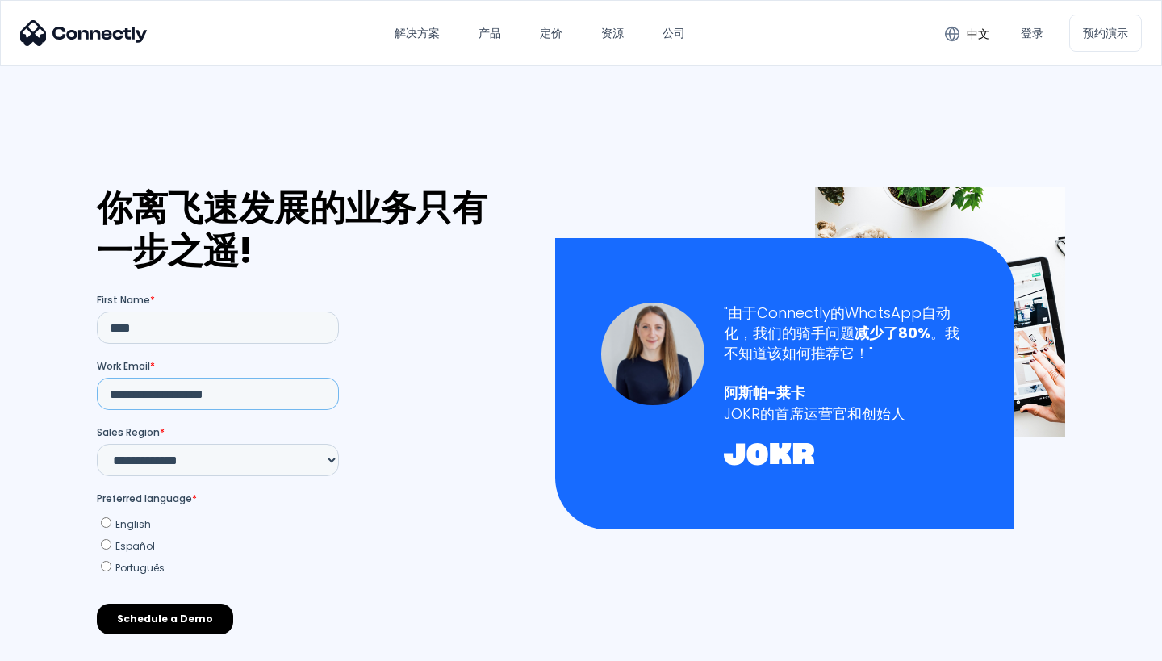
type input "**********"
click at [182, 618] on input "Schedule a Demo" at bounding box center [165, 618] width 136 height 31
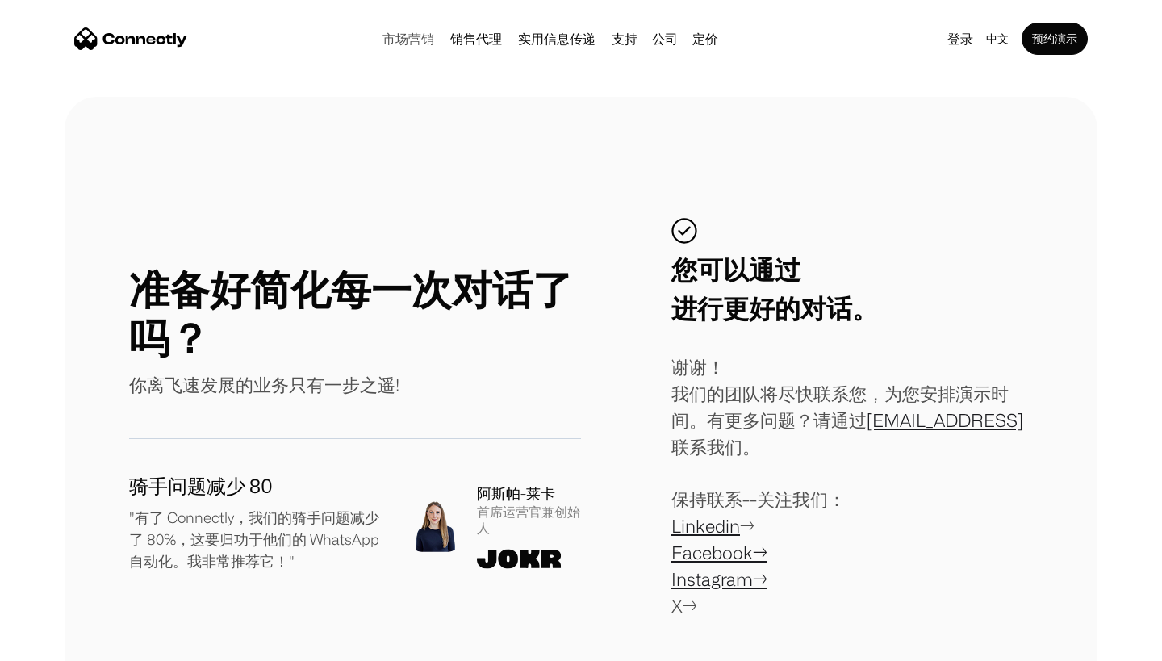
click at [417, 32] on link "市场营销" at bounding box center [408, 38] width 65 height 13
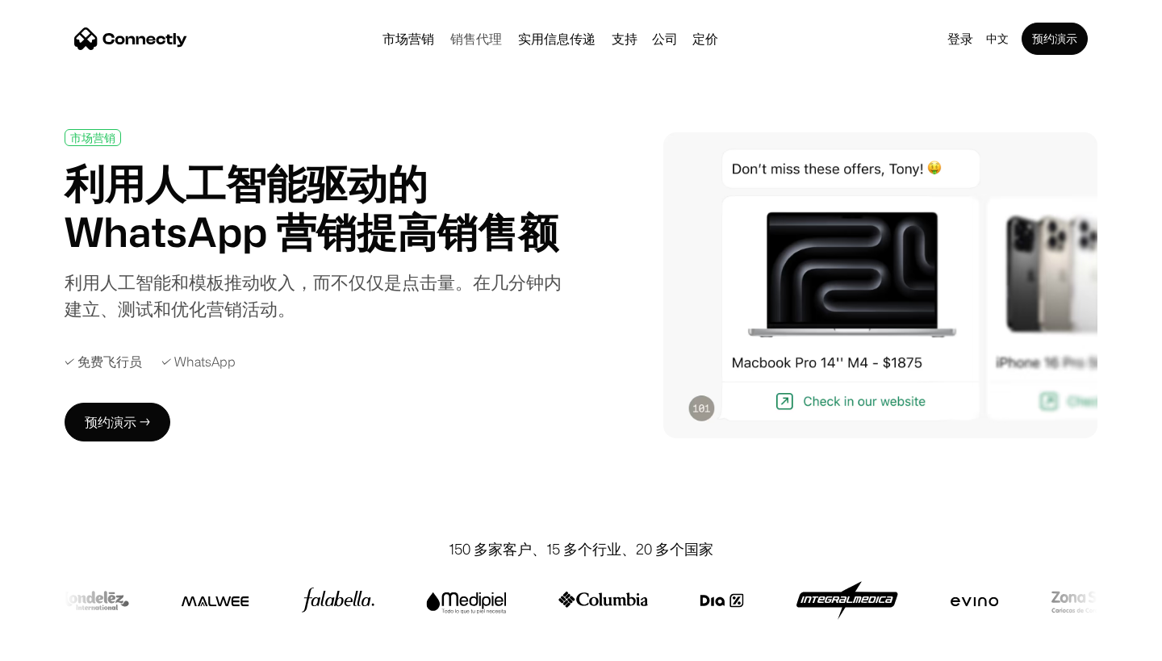
click at [470, 43] on link "销售代理" at bounding box center [476, 38] width 65 height 13
